Goal: Information Seeking & Learning: Find specific fact

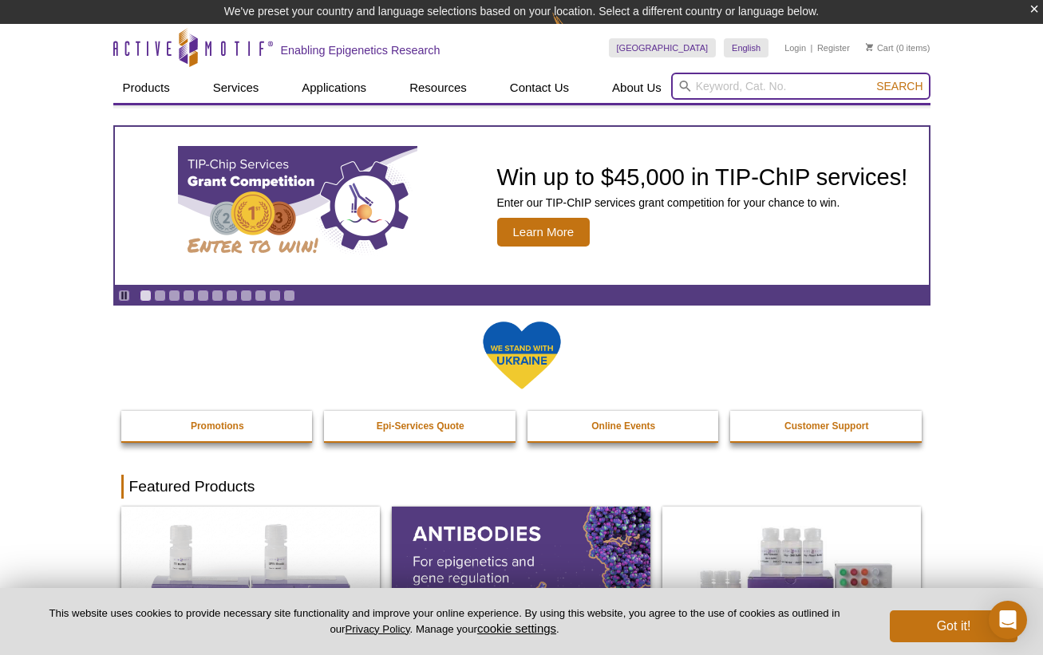
click at [739, 90] on input "search" at bounding box center [800, 86] width 259 height 27
type input "ku70 antibody"
click at [871, 79] on button "Search" at bounding box center [899, 86] width 56 height 14
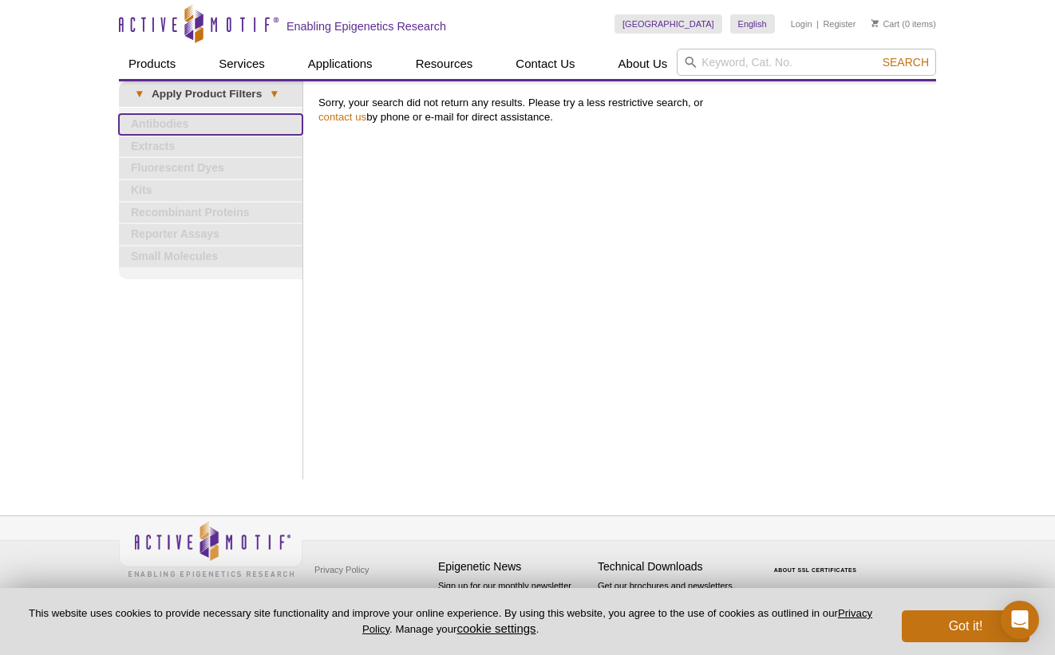
click at [192, 118] on link "Antibodies" at bounding box center [210, 124] width 183 height 21
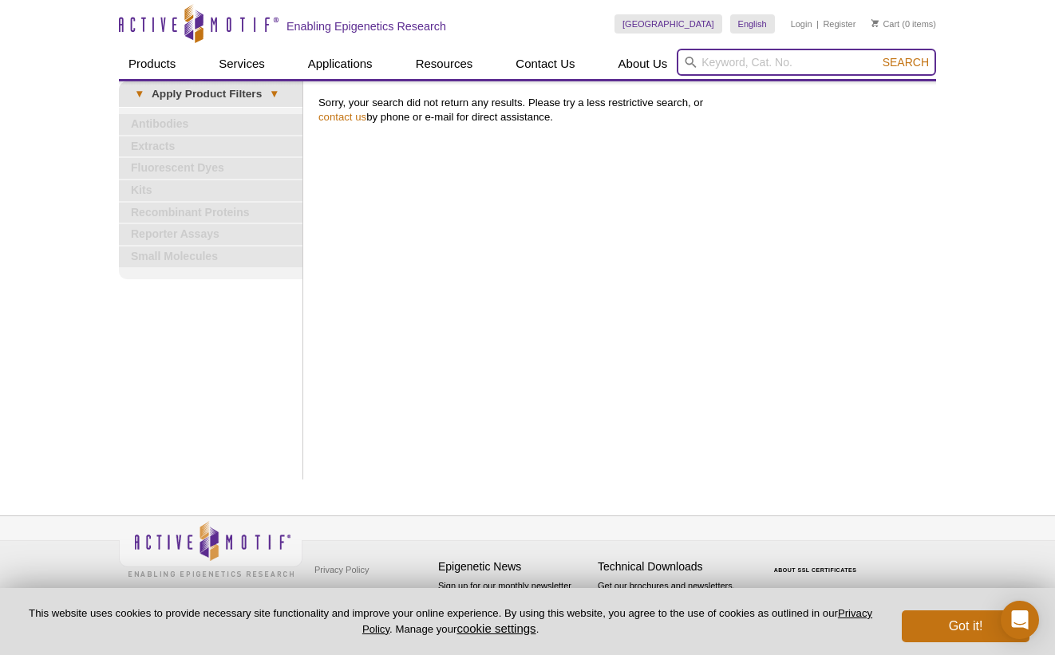
click at [727, 63] on input "search" at bounding box center [805, 62] width 259 height 27
type input "ku70"
click at [877, 55] on button "Search" at bounding box center [905, 62] width 56 height 14
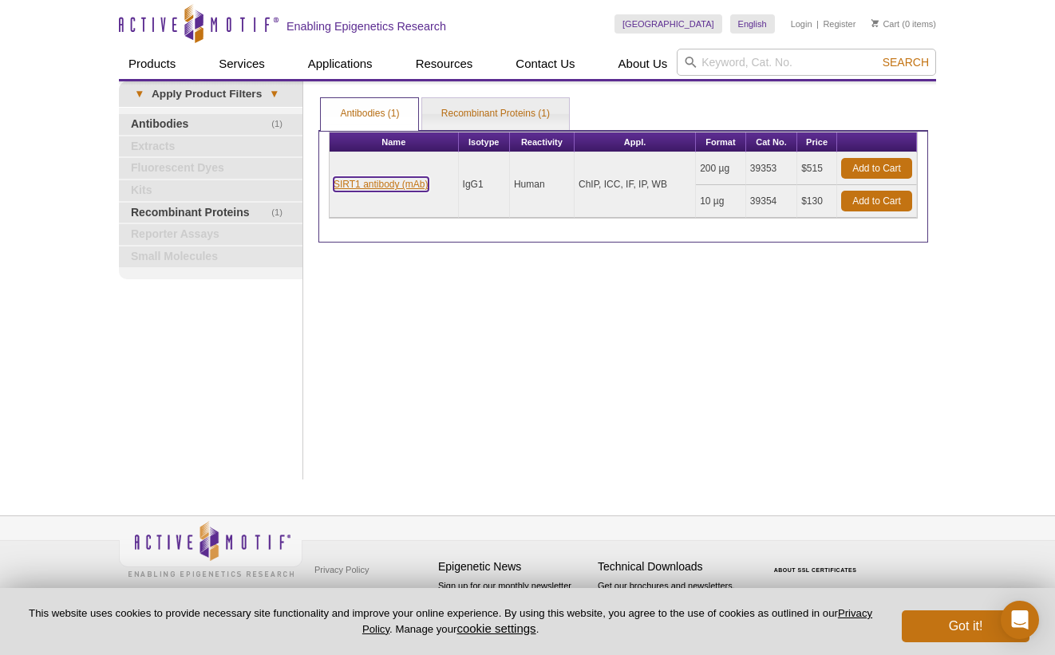
click at [404, 186] on link "SIRT1 antibody (mAb)" at bounding box center [380, 184] width 95 height 14
